Goal: Navigation & Orientation: Find specific page/section

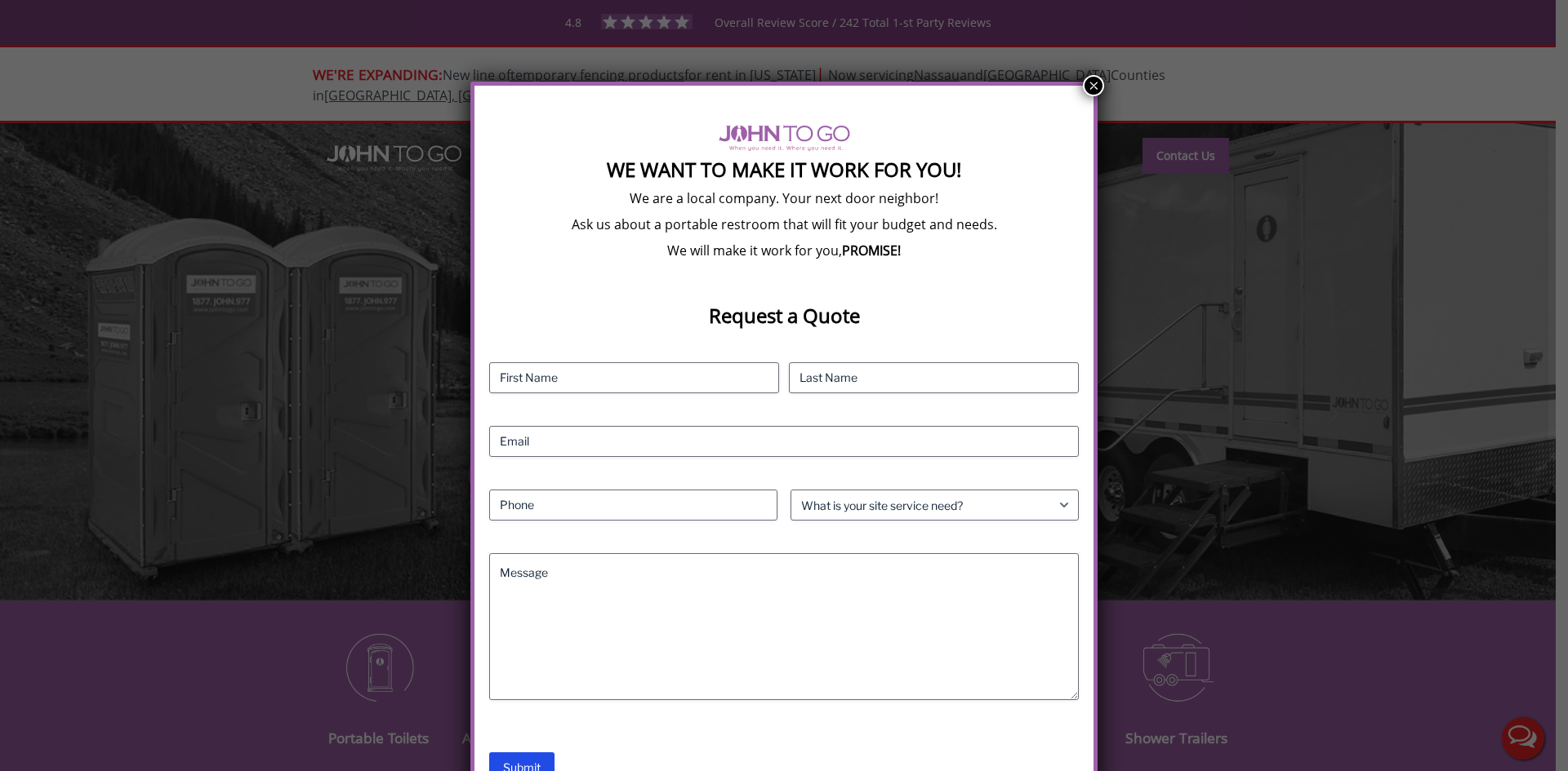
click at [1091, 82] on button "×" at bounding box center [1092, 85] width 21 height 21
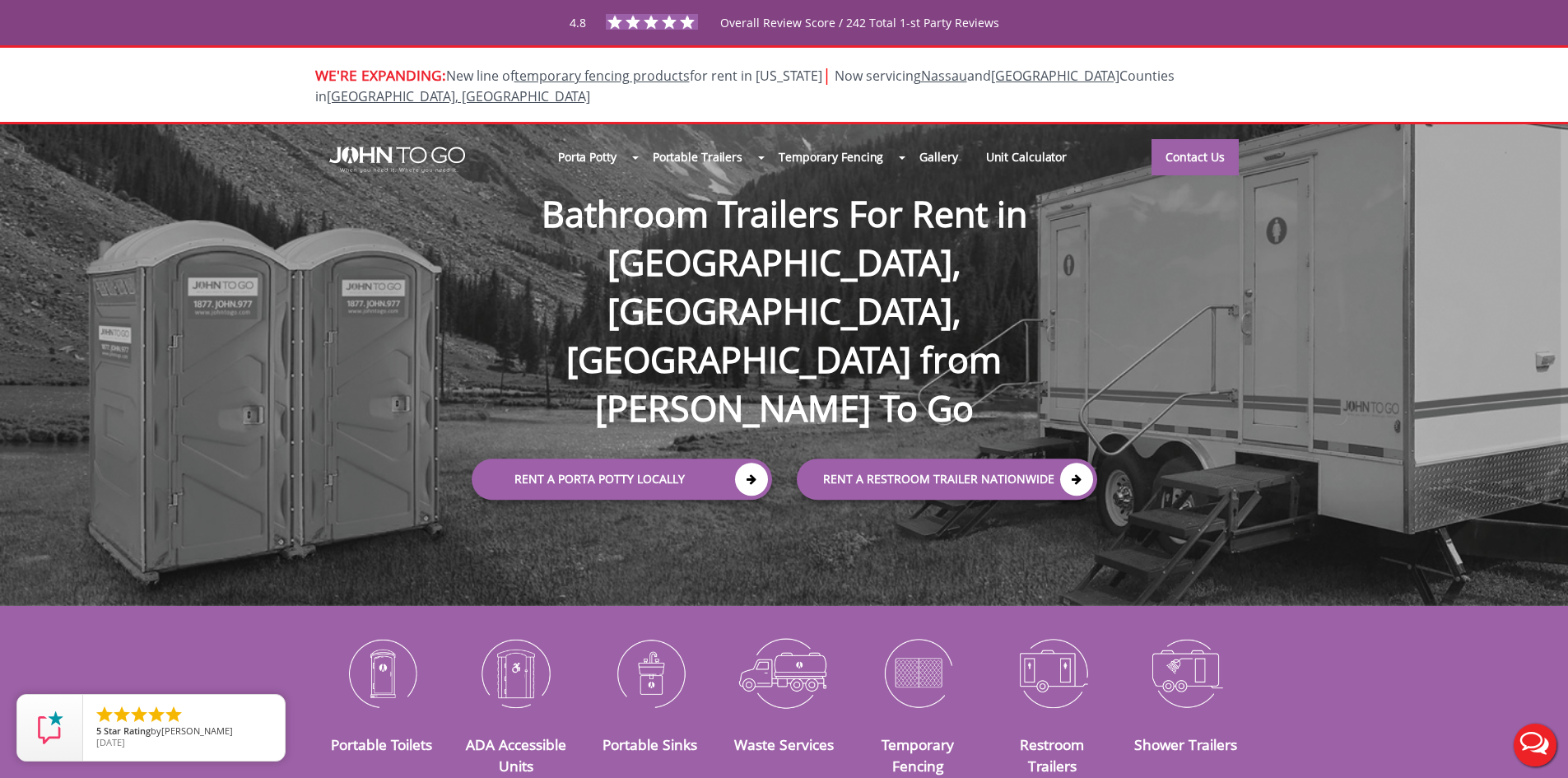
click at [814, 143] on div at bounding box center [784, 389] width 1568 height 778
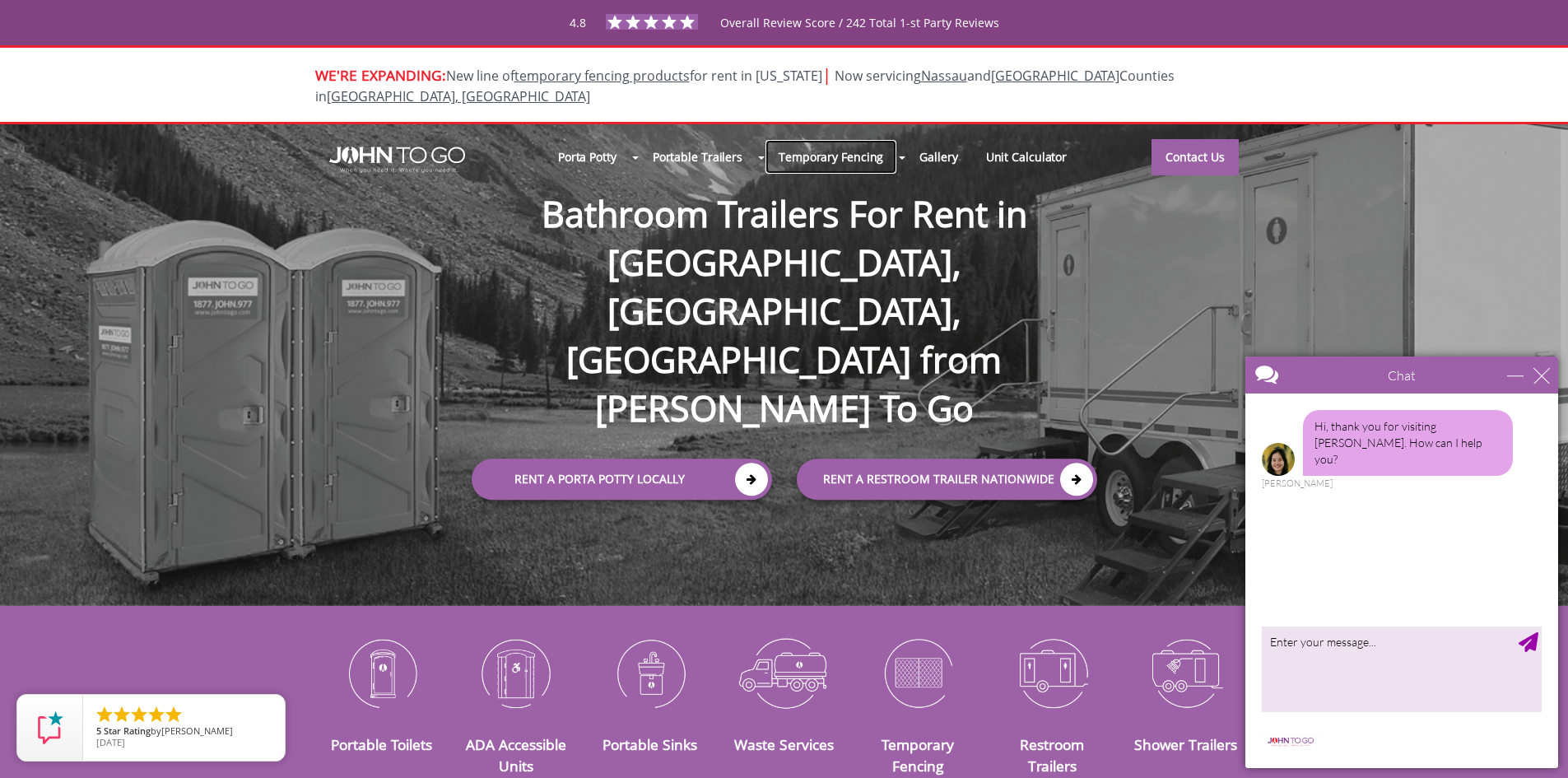
click at [820, 140] on link "Temporary Fencing" at bounding box center [830, 157] width 132 height 36
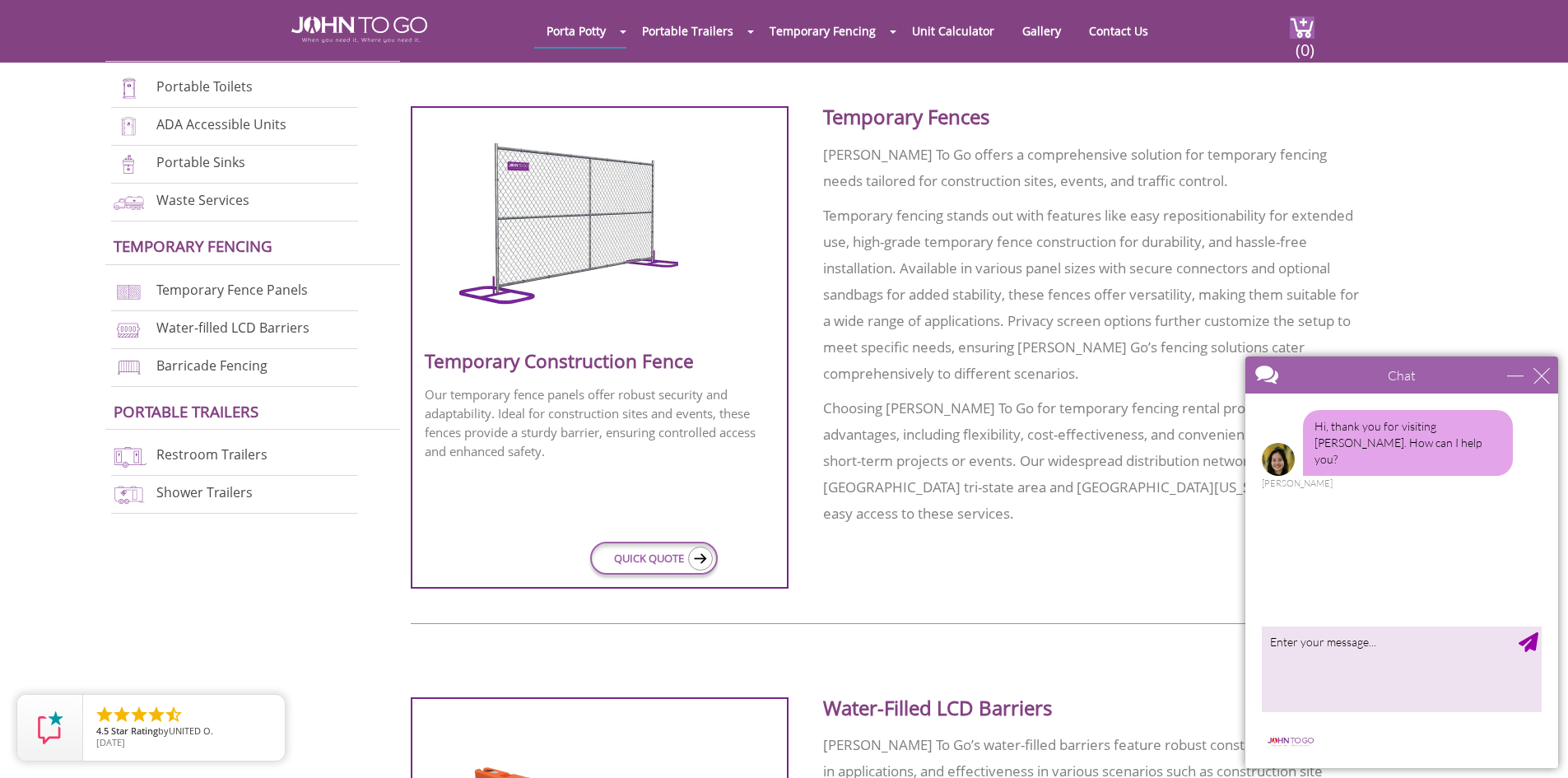
scroll to position [439, 0]
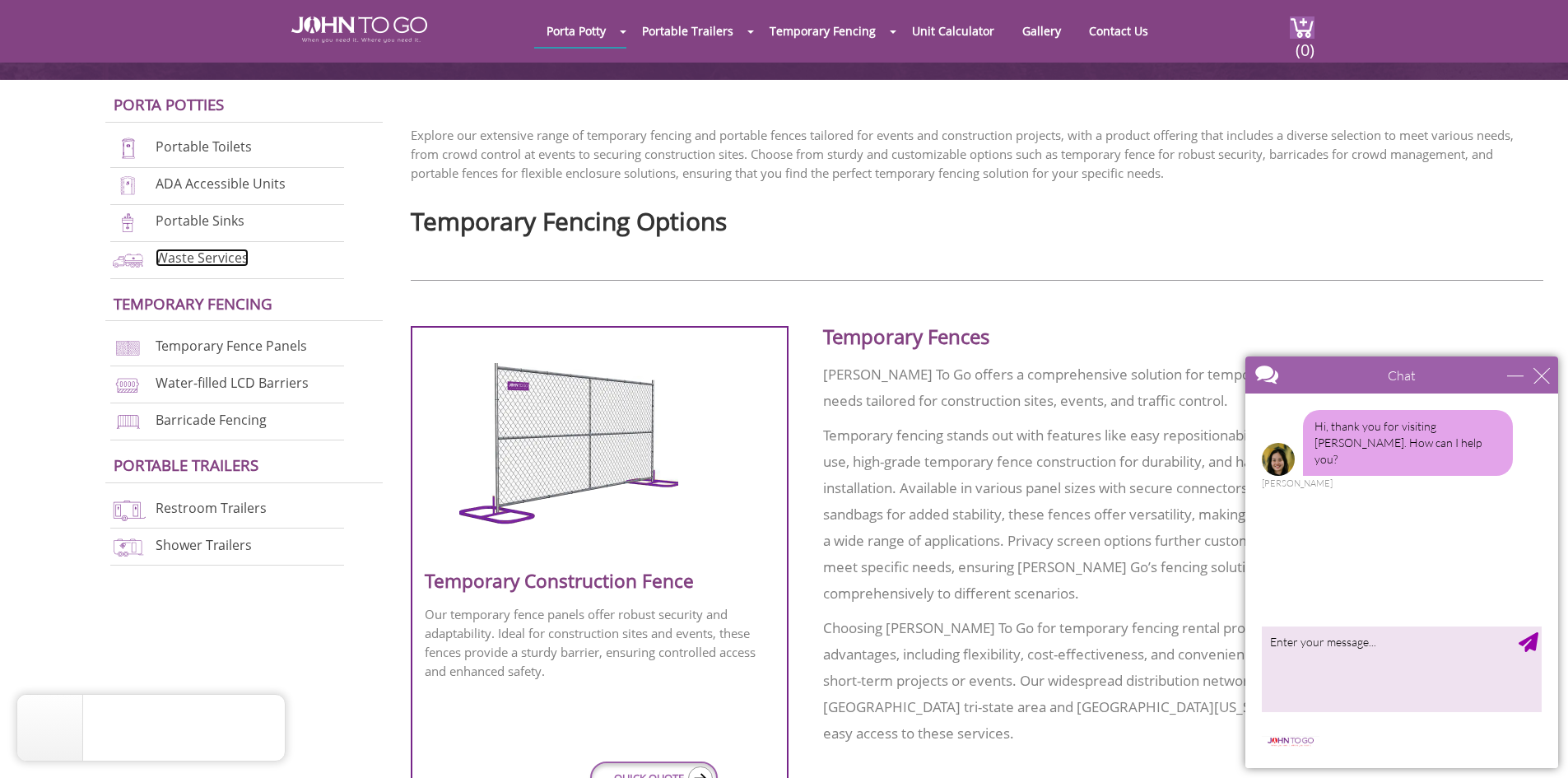
click at [195, 258] on link "Waste Services" at bounding box center [202, 258] width 93 height 18
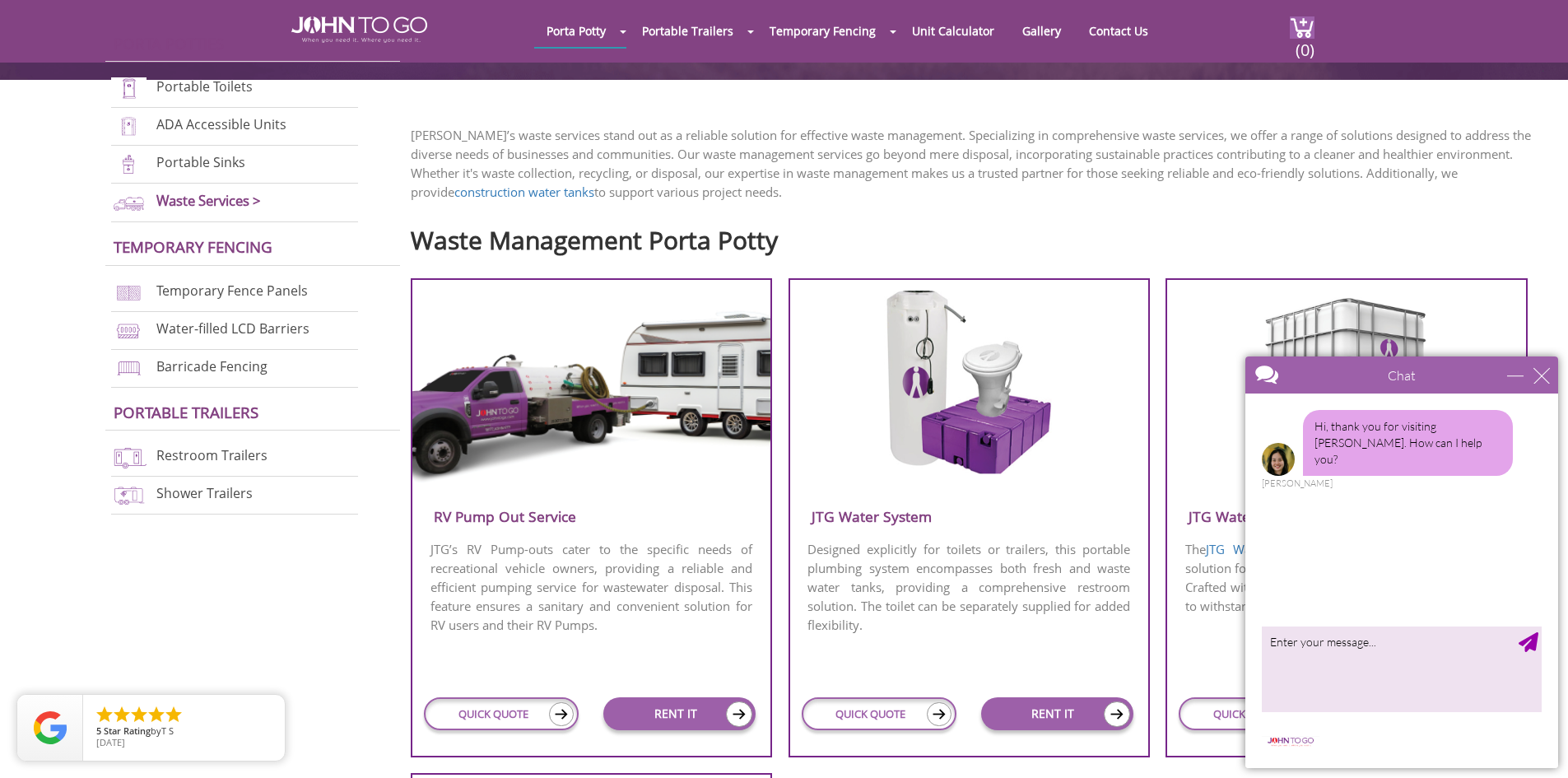
scroll to position [879, 0]
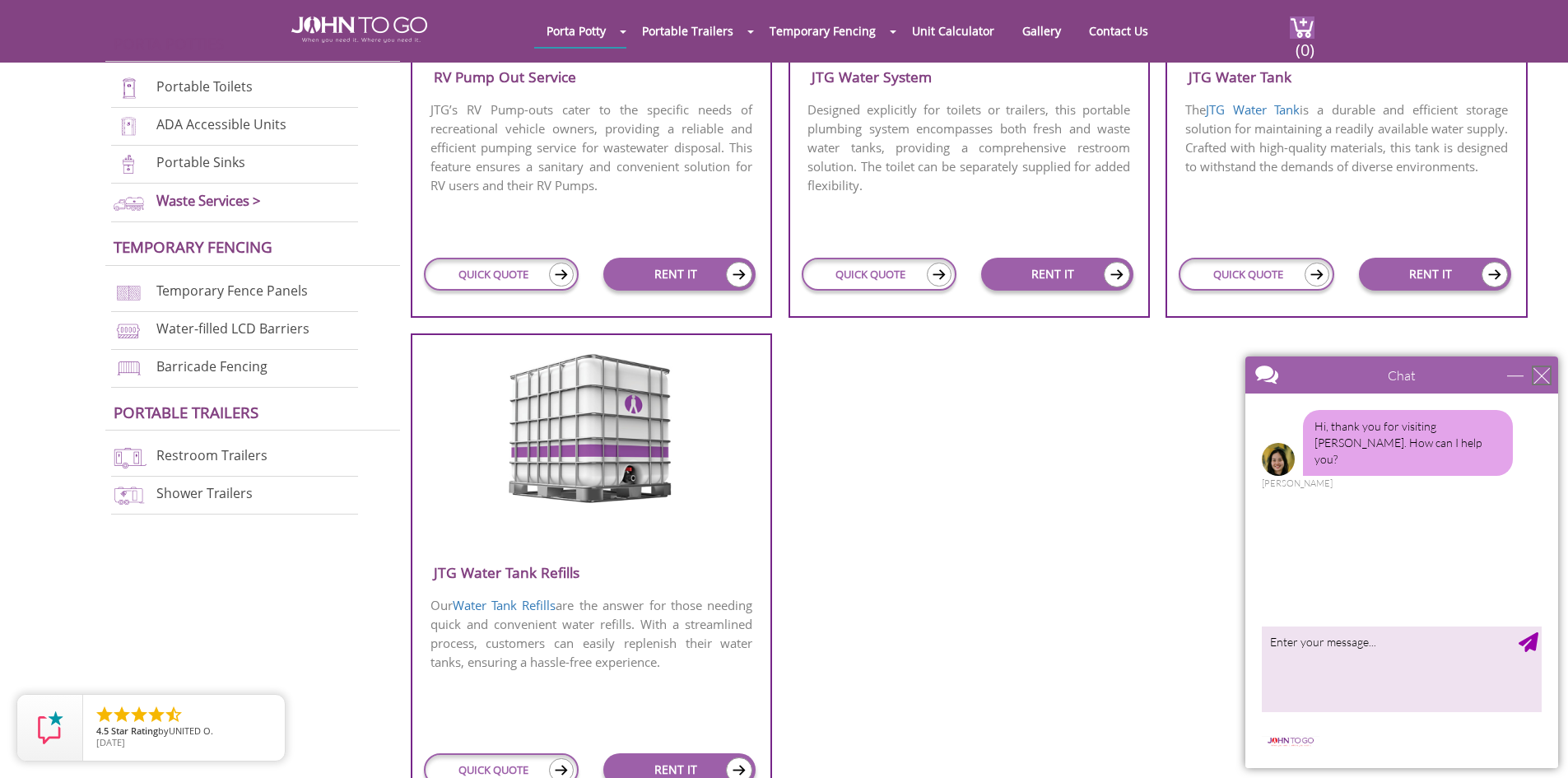
click at [1535, 379] on div "close" at bounding box center [1542, 376] width 16 height 16
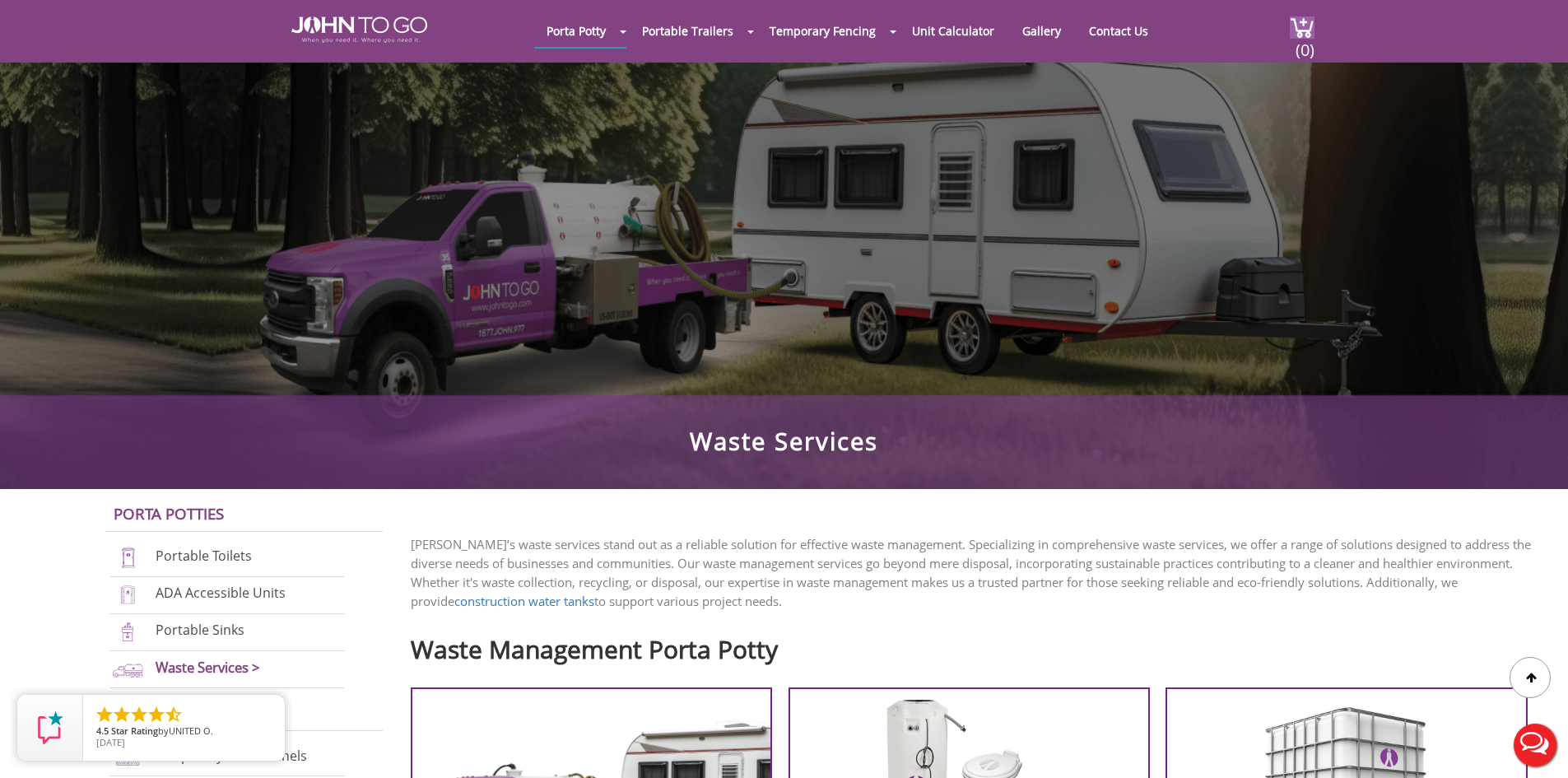
scroll to position [0, 0]
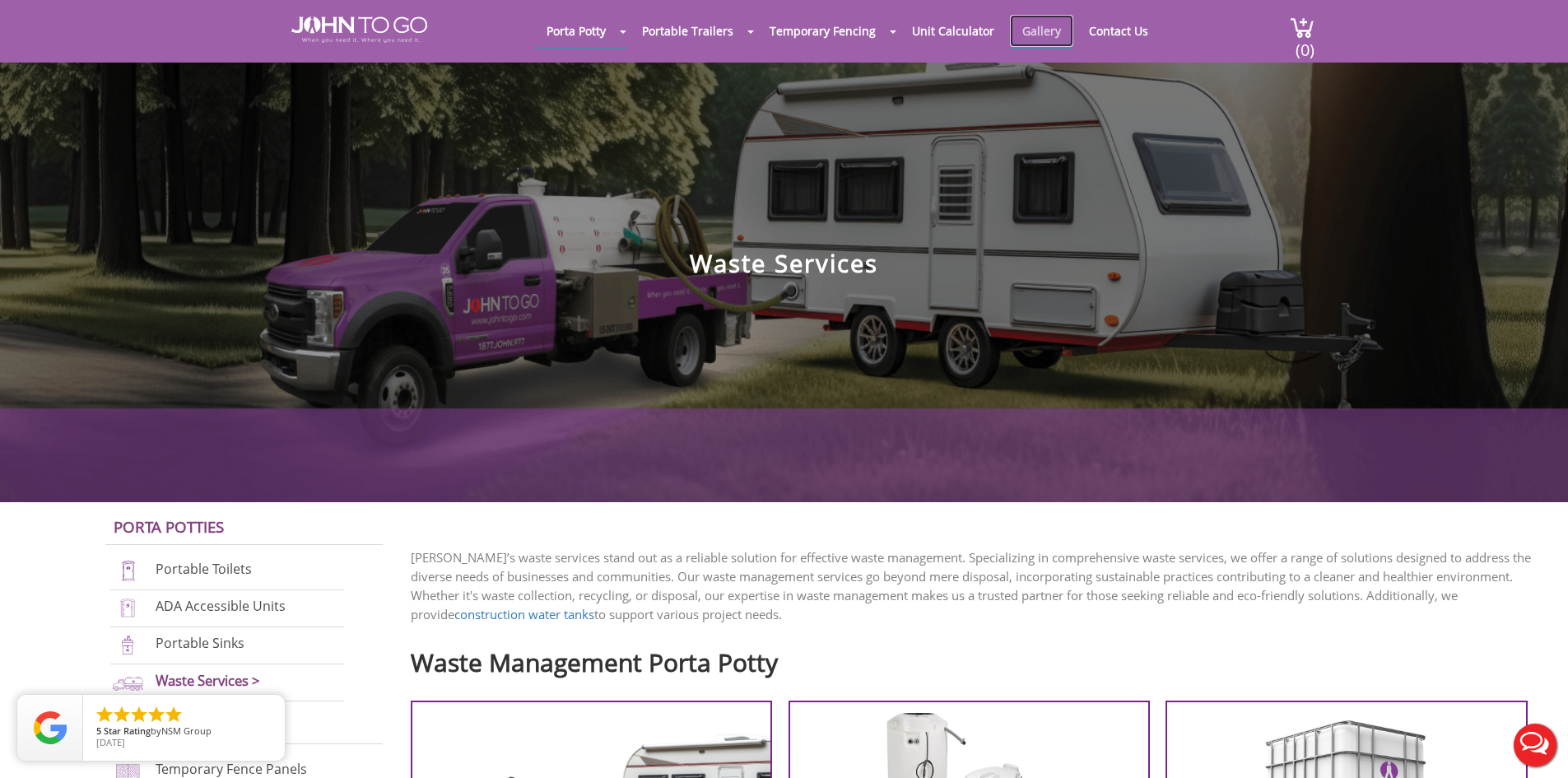
click at [1027, 28] on link "Gallery" at bounding box center [1042, 30] width 64 height 32
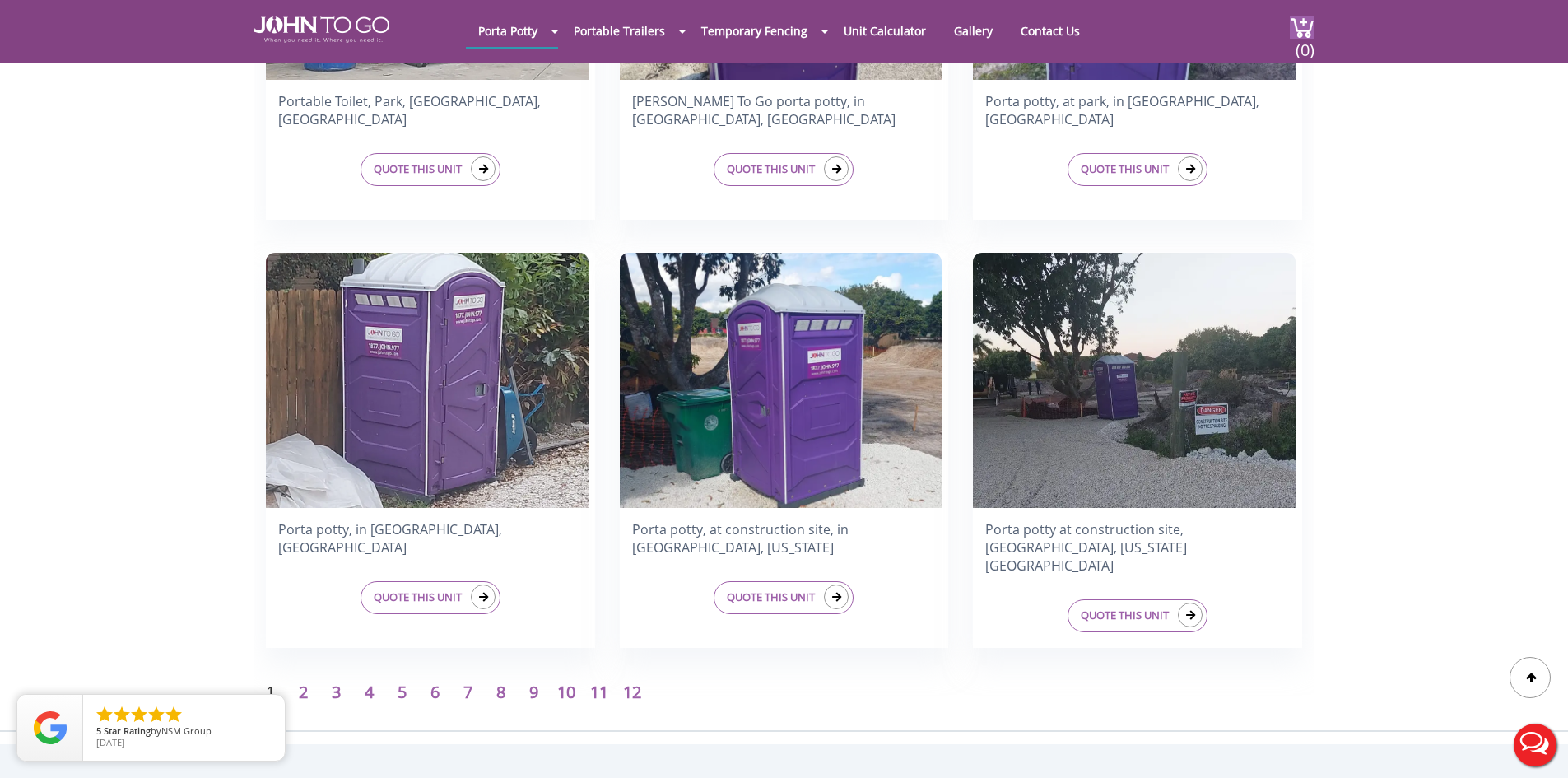
scroll to position [2636, 0]
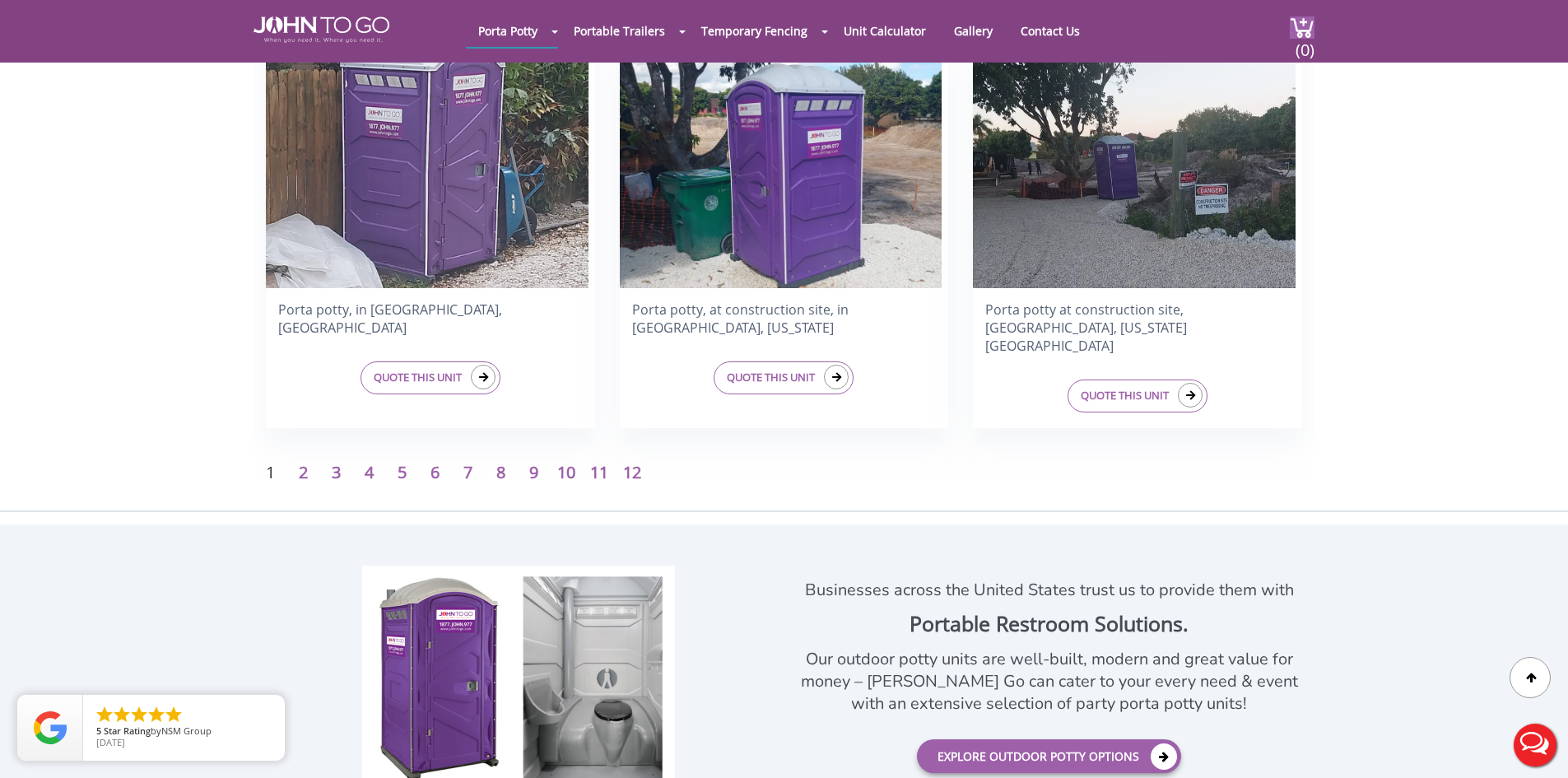
click at [330, 472] on p "3" at bounding box center [335, 473] width 33 height 24
click at [335, 475] on link "3" at bounding box center [336, 472] width 9 height 22
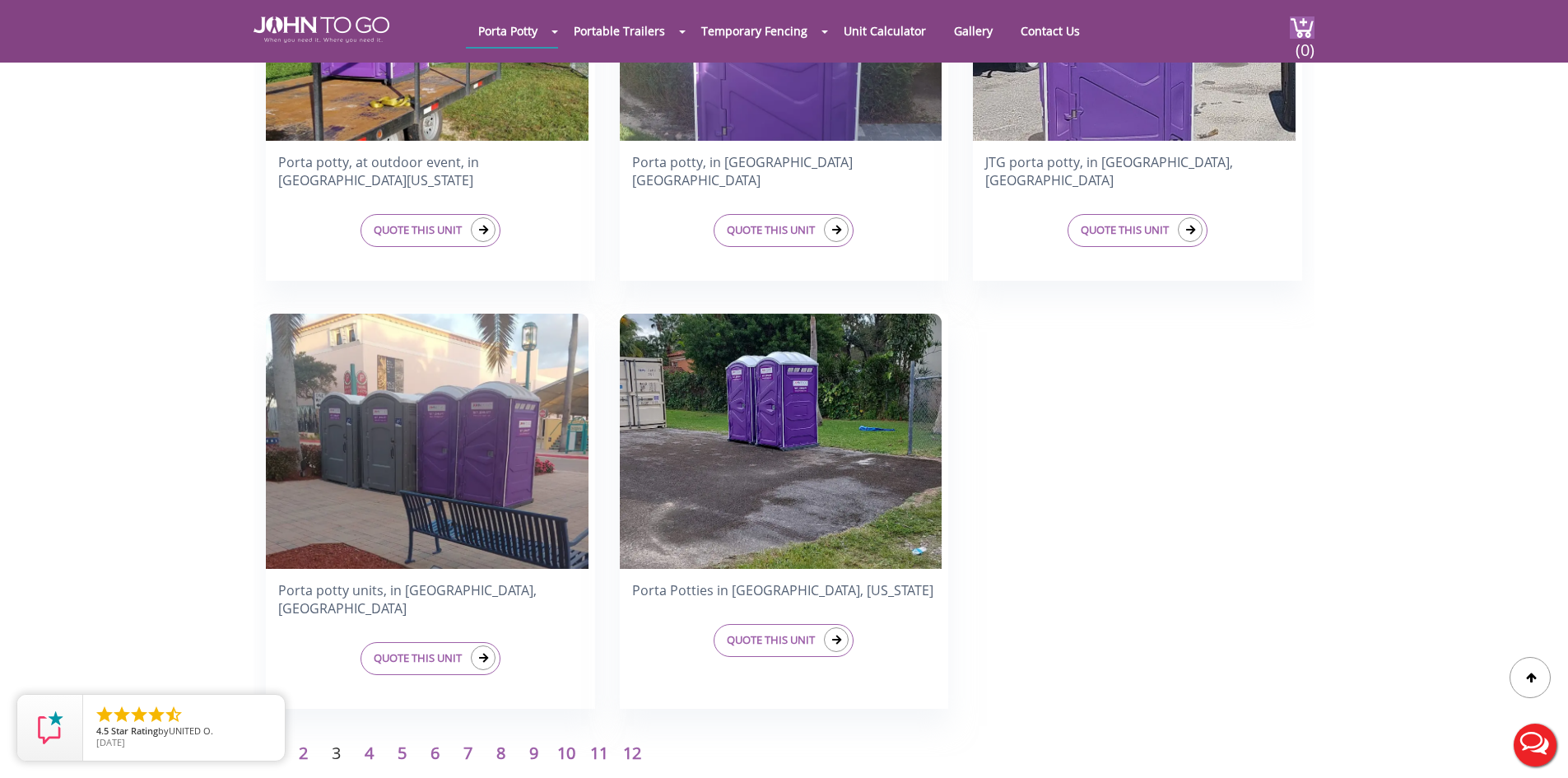
scroll to position [2416, 0]
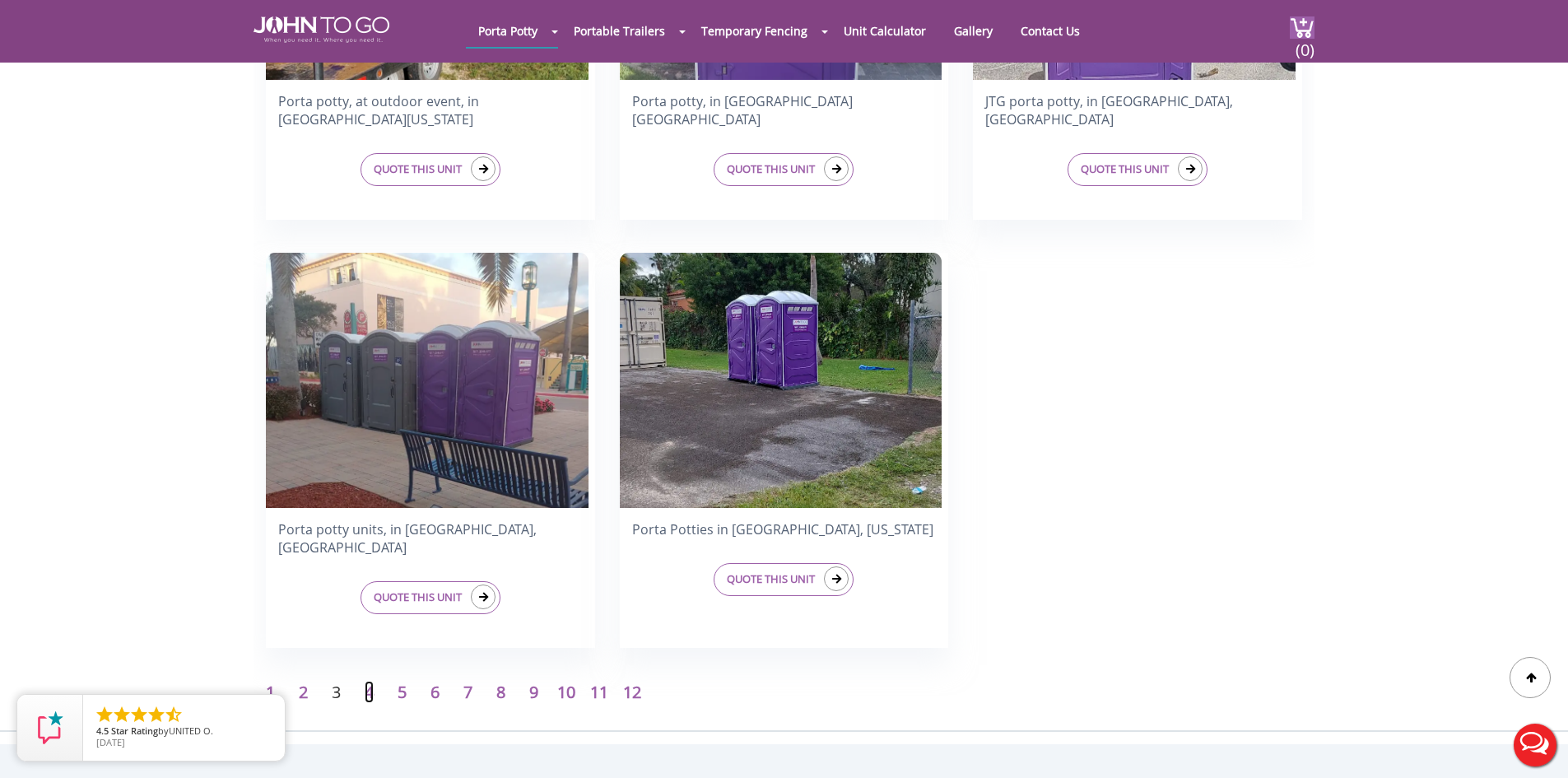
click at [373, 688] on link "4" at bounding box center [369, 692] width 9 height 22
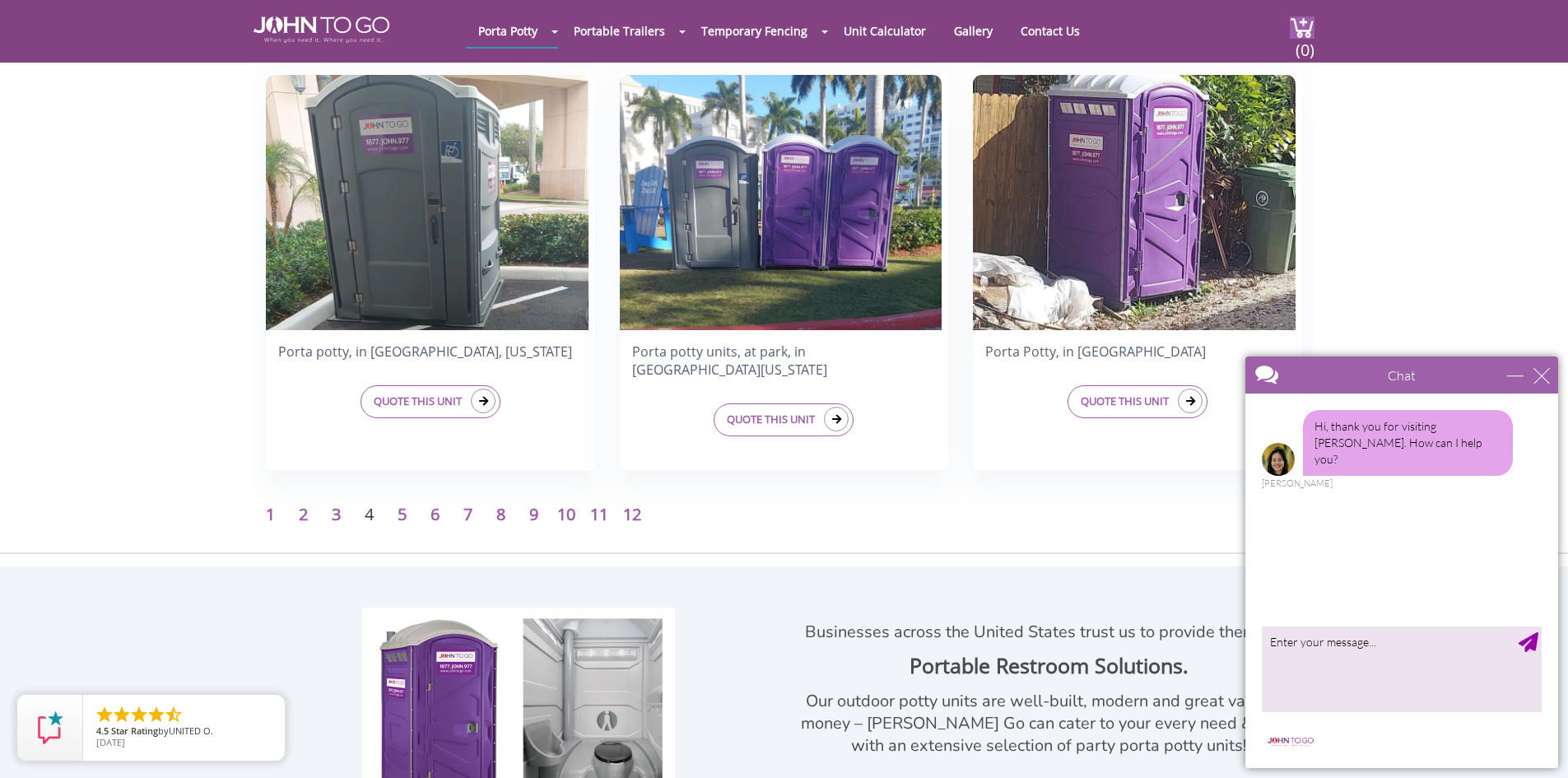
scroll to position [2197, 0]
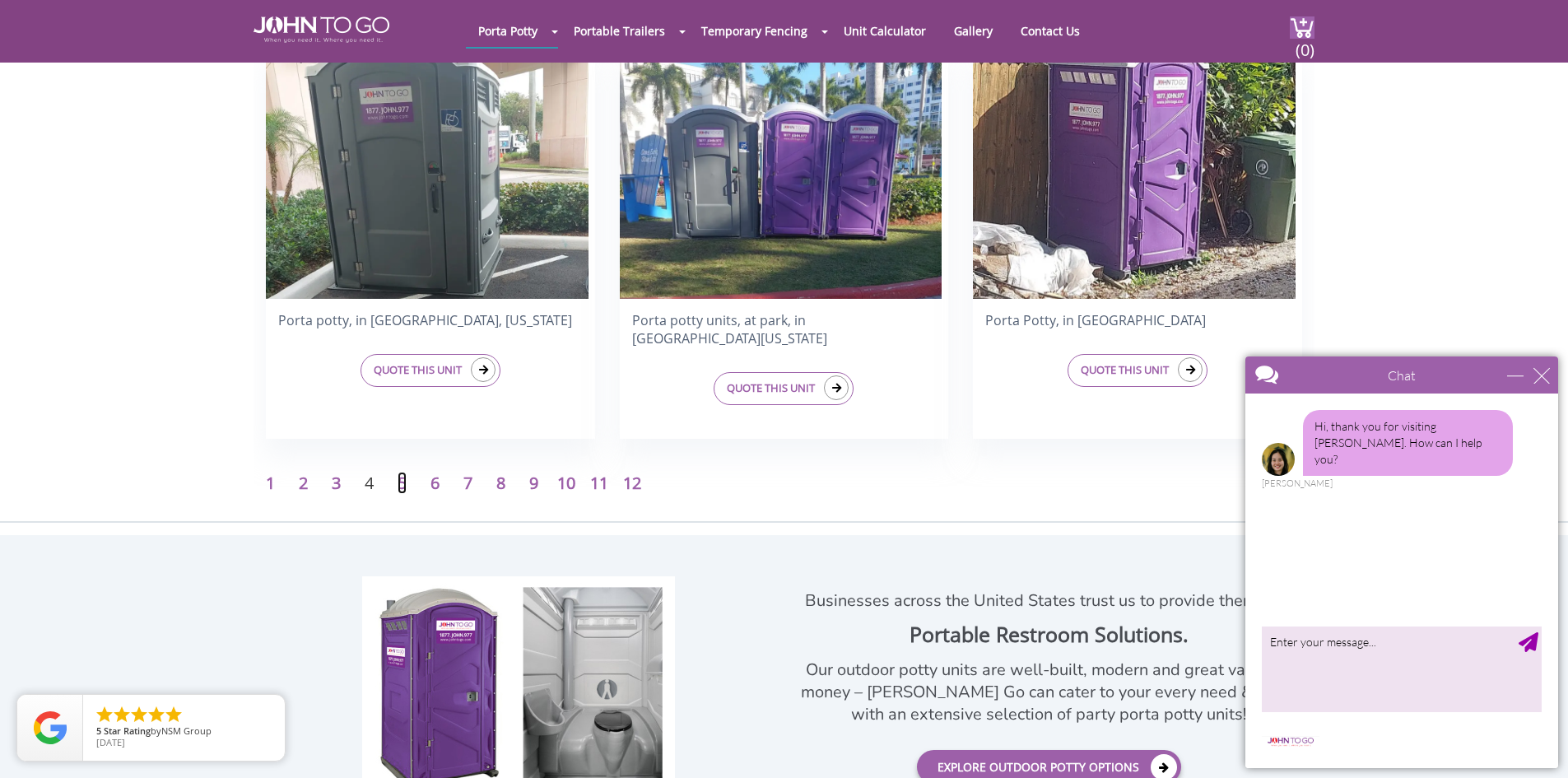
click at [401, 480] on link "5" at bounding box center [402, 482] width 9 height 22
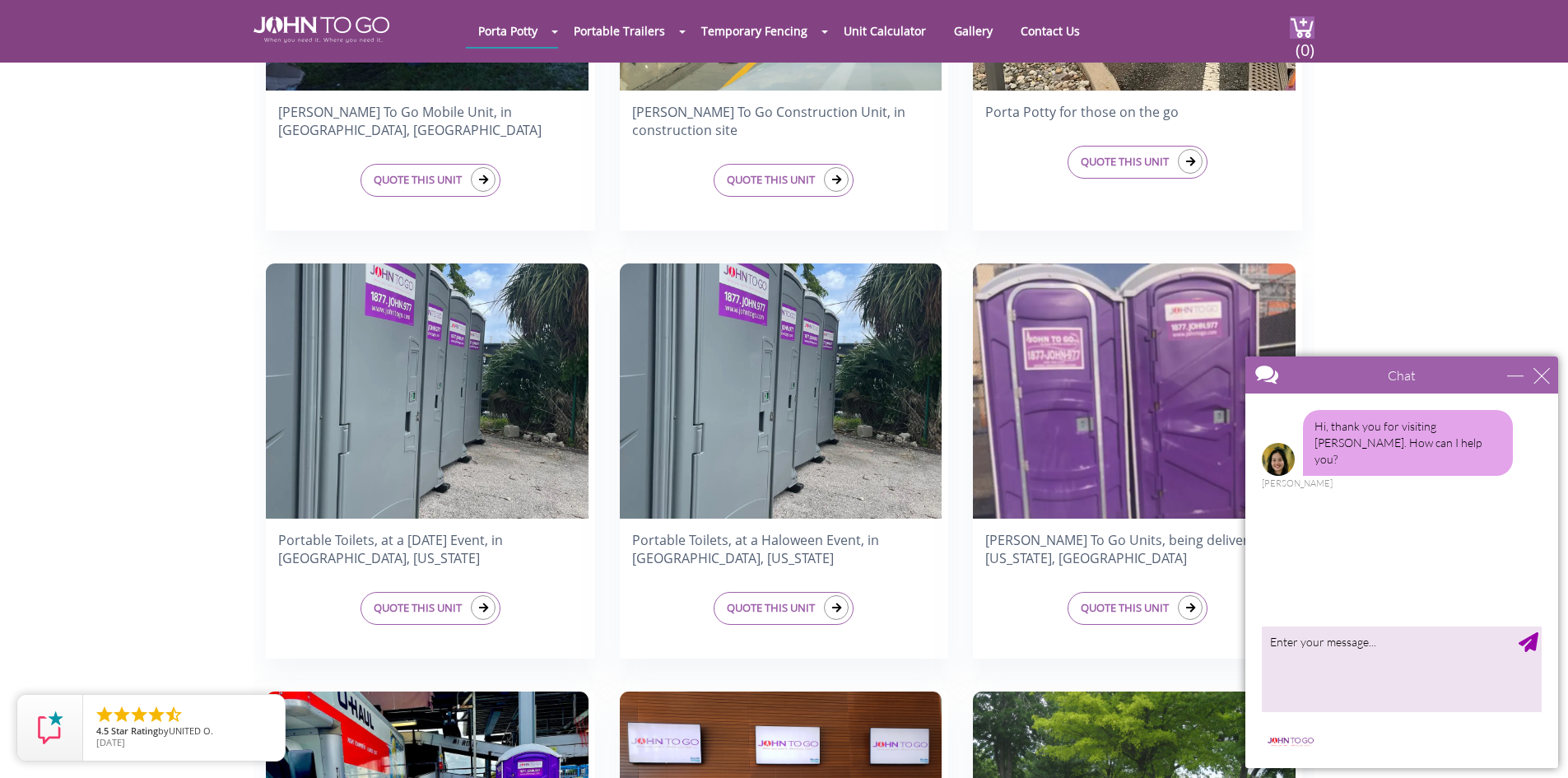
scroll to position [2416, 0]
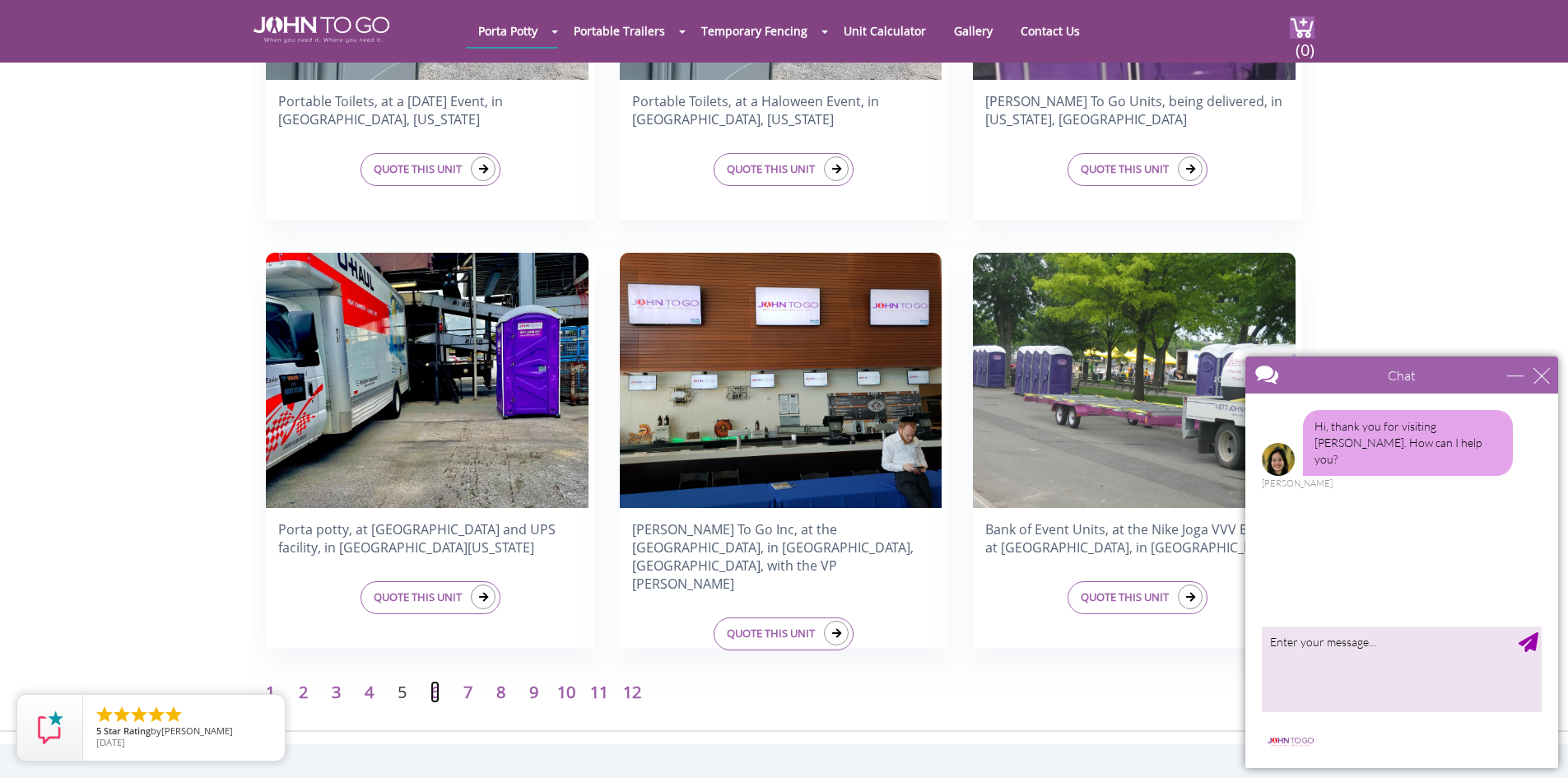
click at [435, 688] on link "6" at bounding box center [435, 692] width 9 height 22
